Goal: Information Seeking & Learning: Check status

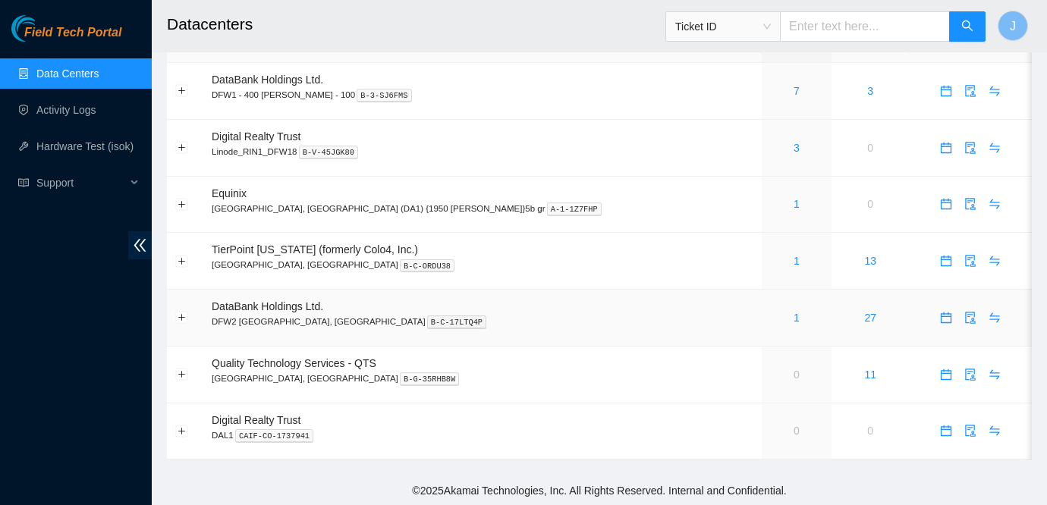
scroll to position [40, 0]
click at [794, 314] on link "1" at bounding box center [797, 317] width 6 height 12
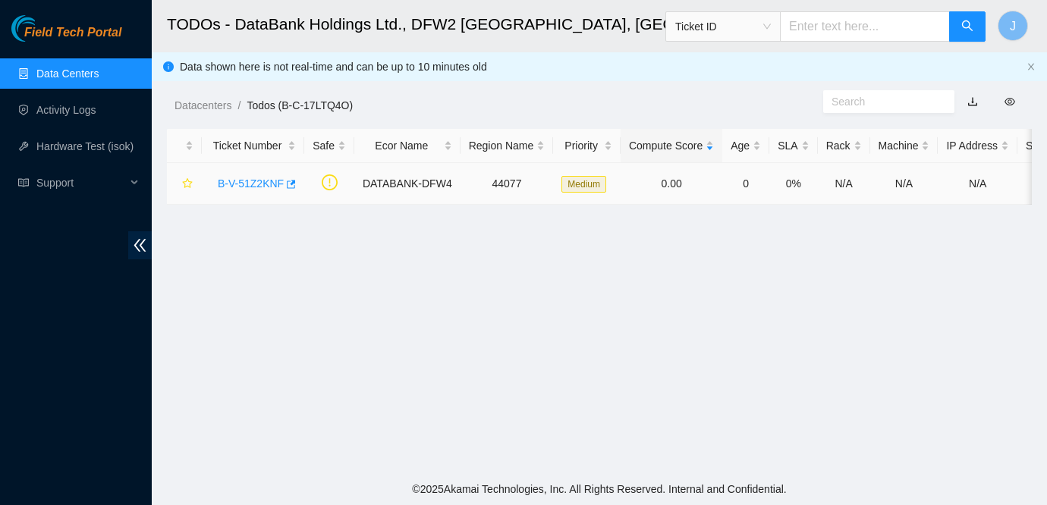
click at [235, 181] on link "B-V-51Z2KNF" at bounding box center [251, 184] width 66 height 12
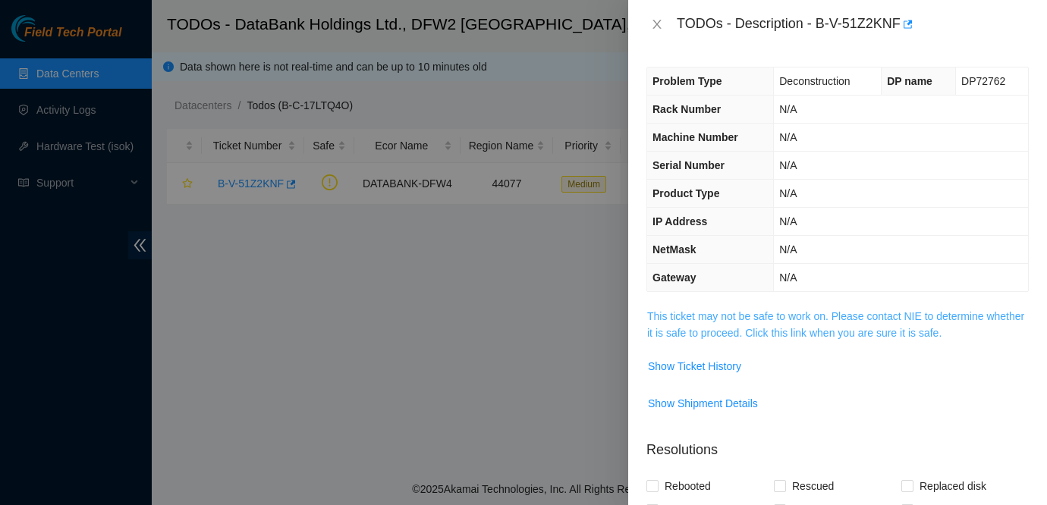
click at [833, 327] on link "This ticket may not be safe to work on. Please contact NIE to determine whether…" at bounding box center [835, 324] width 377 height 29
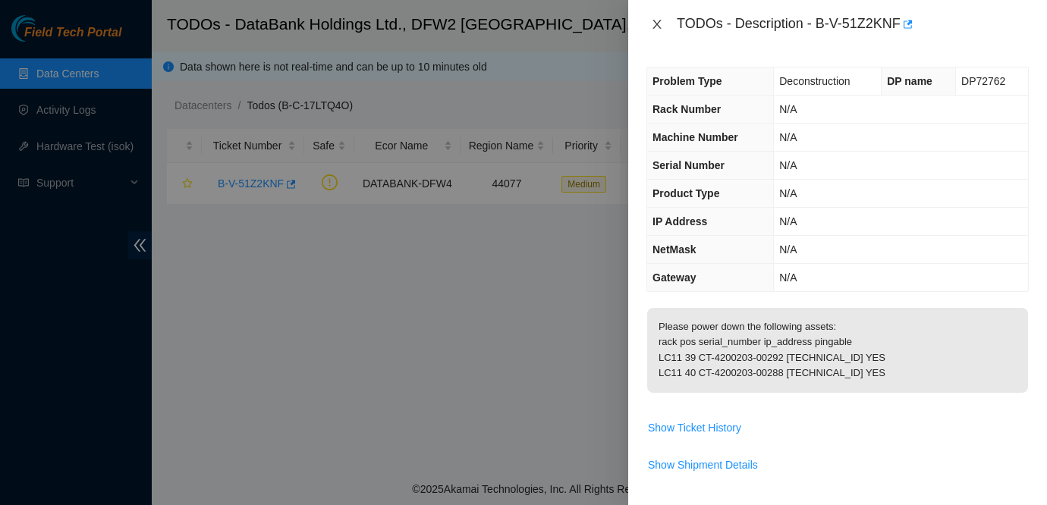
click at [660, 28] on icon "close" at bounding box center [657, 24] width 12 height 12
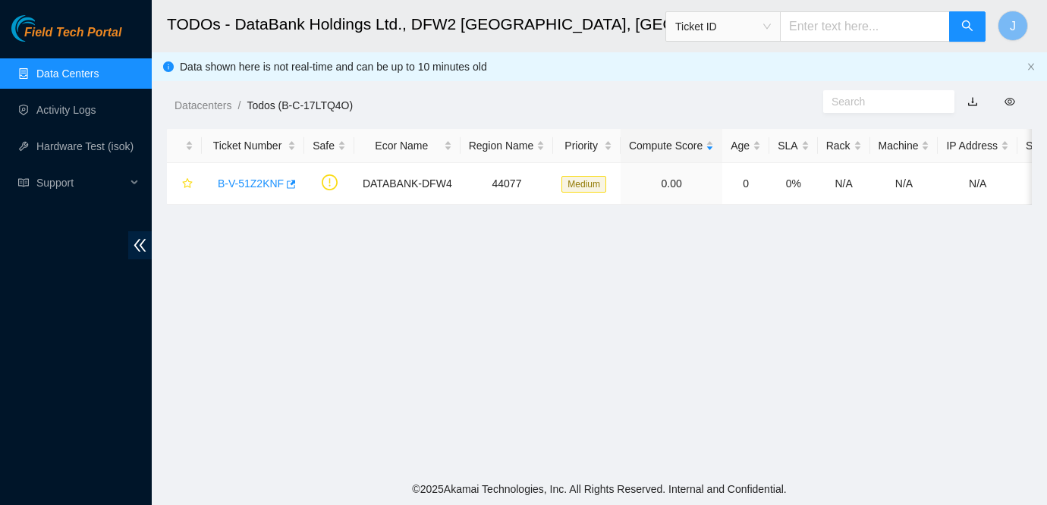
click at [99, 24] on div "Field Tech Portal" at bounding box center [76, 28] width 152 height 27
click at [93, 31] on span "Field Tech Portal" at bounding box center [72, 33] width 97 height 14
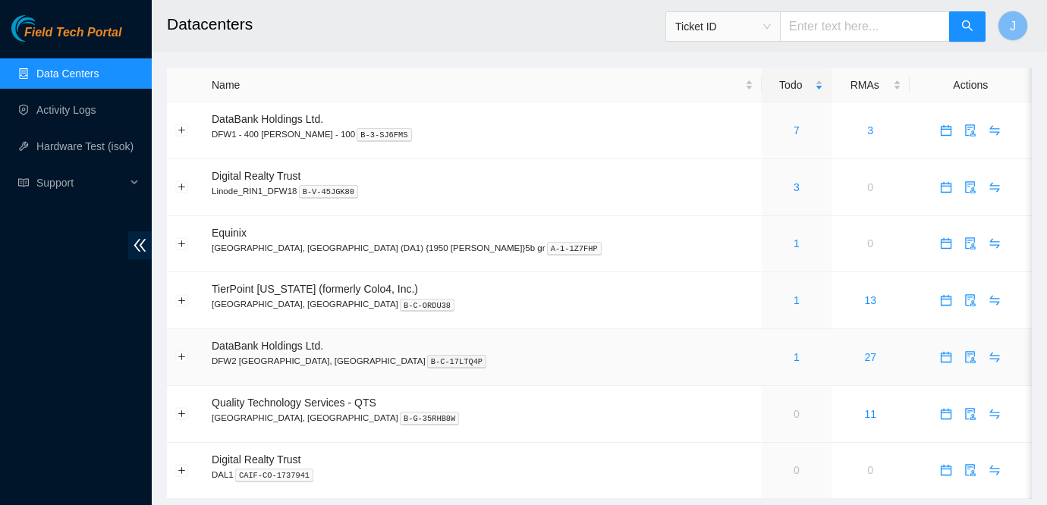
scroll to position [40, 0]
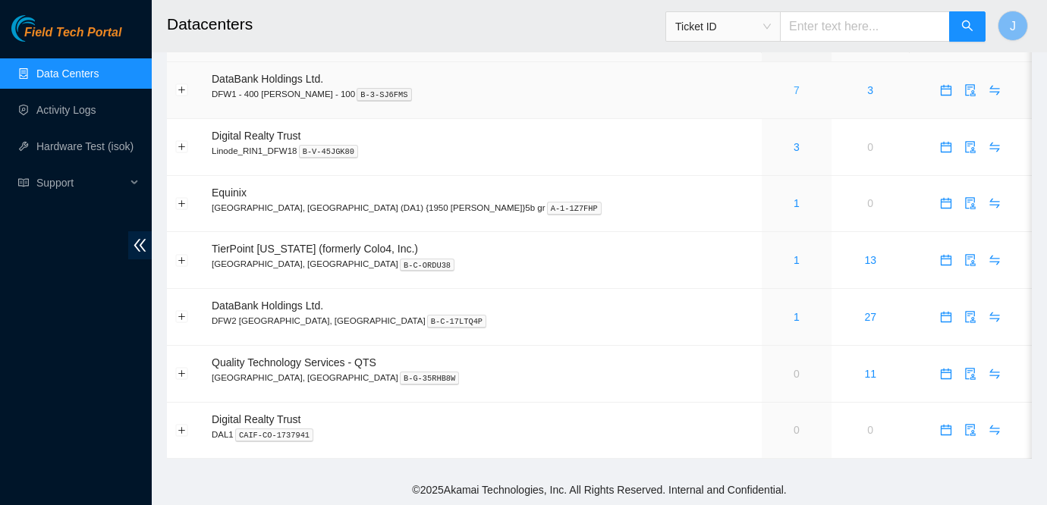
click at [794, 92] on link "7" at bounding box center [797, 90] width 6 height 12
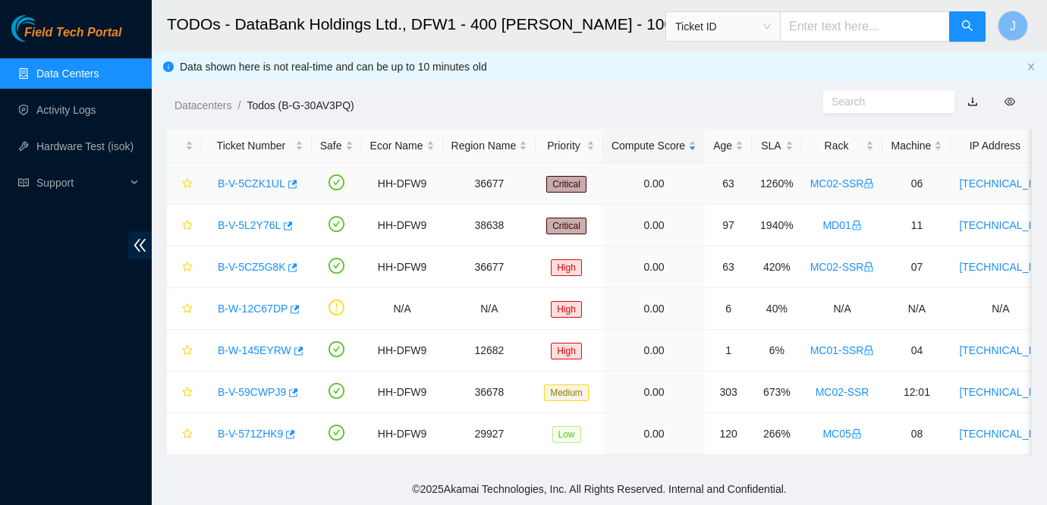
click at [258, 183] on link "B-V-5CZK1UL" at bounding box center [252, 184] width 68 height 12
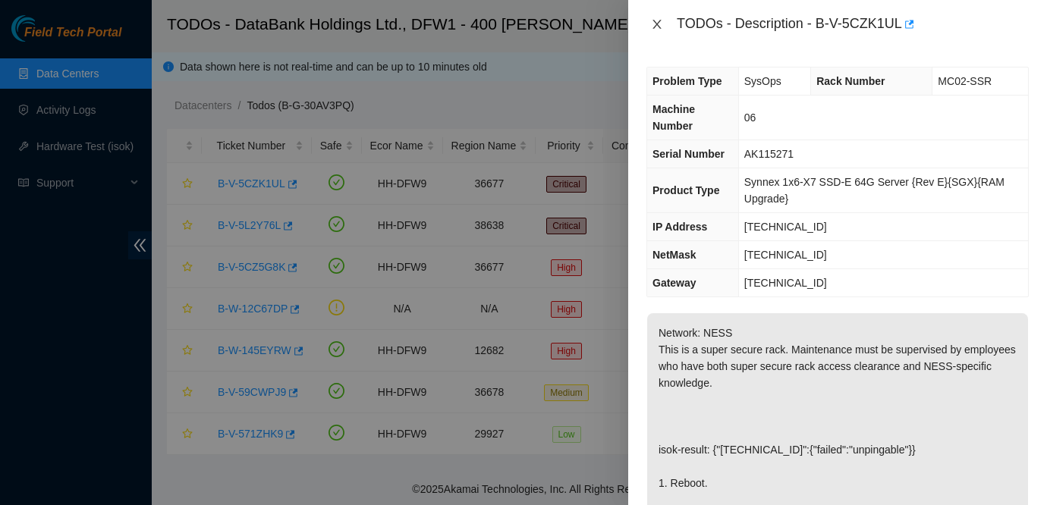
click at [655, 22] on icon "close" at bounding box center [656, 24] width 8 height 9
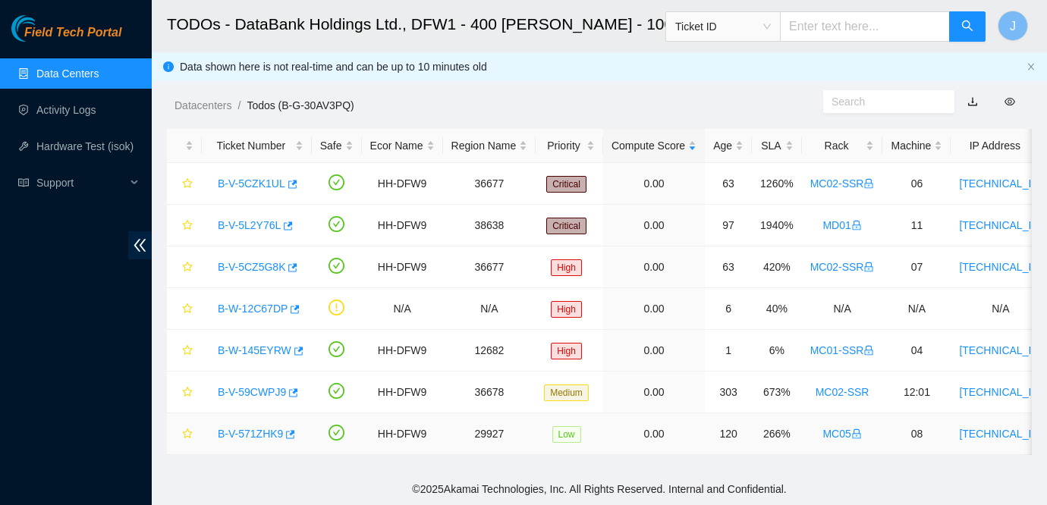
click at [244, 431] on link "B-V-571ZHK9" at bounding box center [250, 434] width 65 height 12
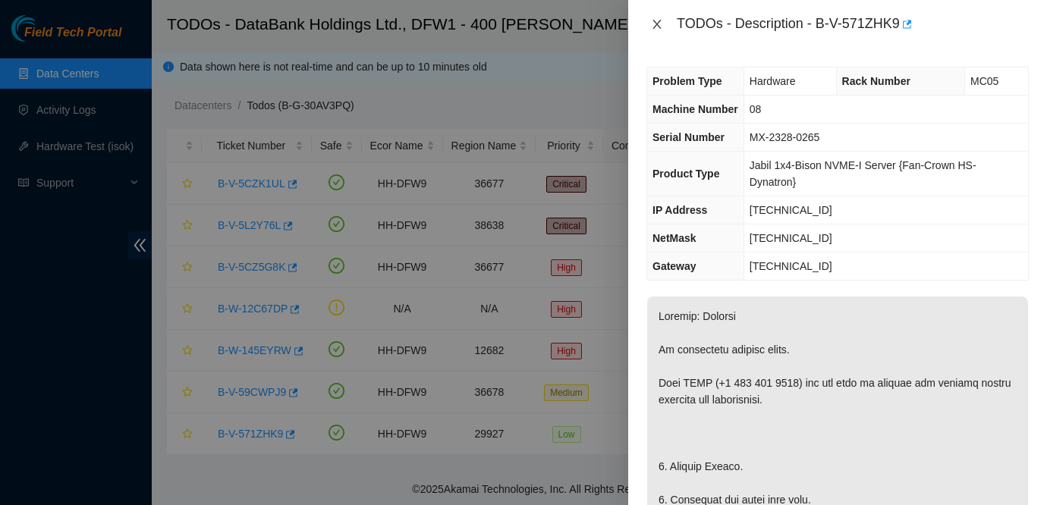
click at [658, 25] on icon "close" at bounding box center [656, 24] width 8 height 9
